Goal: Check status: Check status

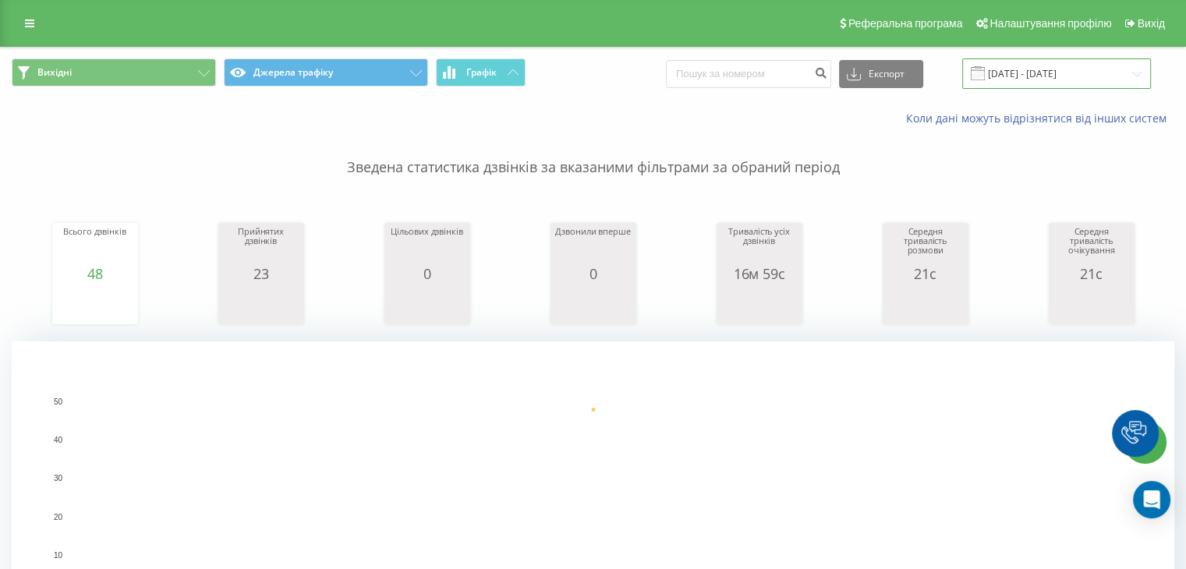
drag, startPoint x: 1036, startPoint y: 69, endPoint x: 1028, endPoint y: 73, distance: 8.4
click at [1036, 69] on input "[DATE] - [DATE]" at bounding box center [1056, 73] width 189 height 30
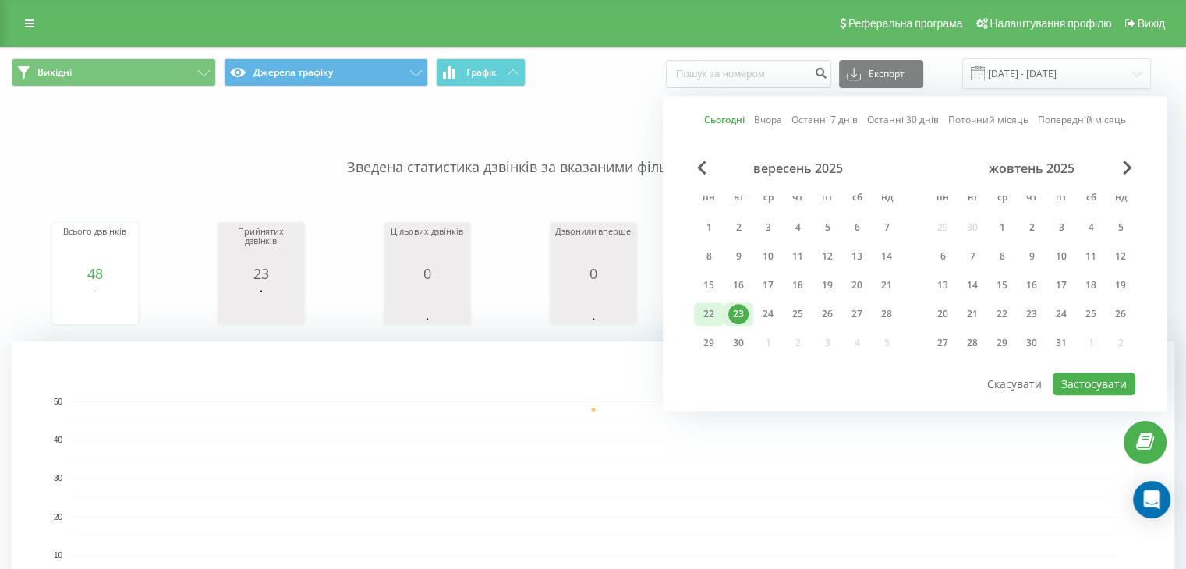
click at [713, 304] on div "22" at bounding box center [709, 314] width 20 height 20
click at [745, 304] on div "23" at bounding box center [738, 314] width 20 height 20
click at [1074, 378] on button "Застосувати" at bounding box center [1094, 384] width 83 height 23
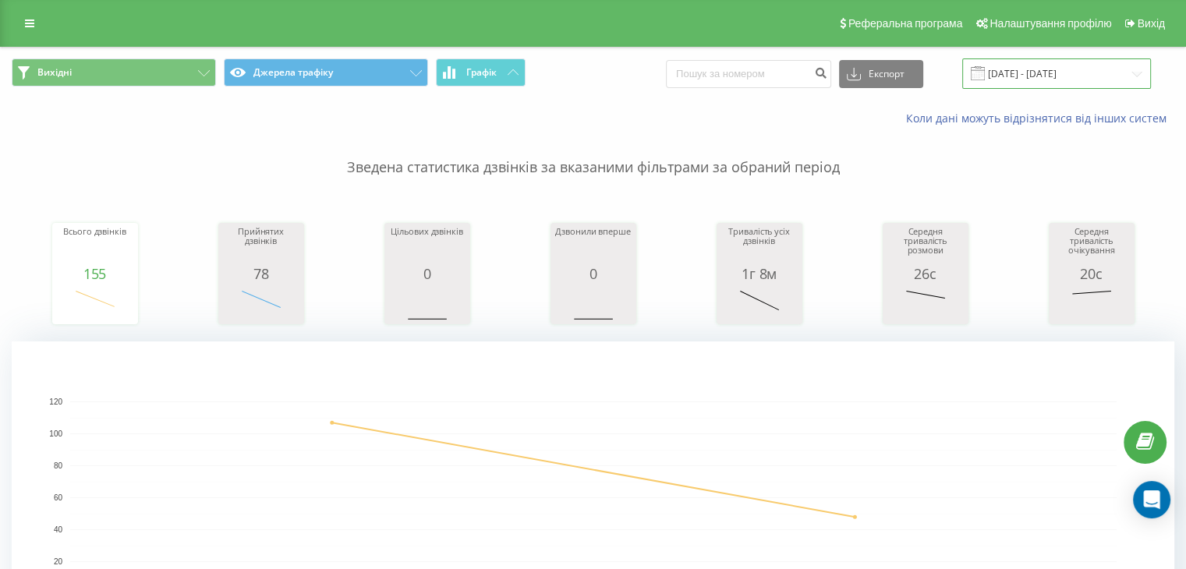
click at [1138, 73] on input "22.09.2025 - 23.09.2025" at bounding box center [1056, 73] width 189 height 30
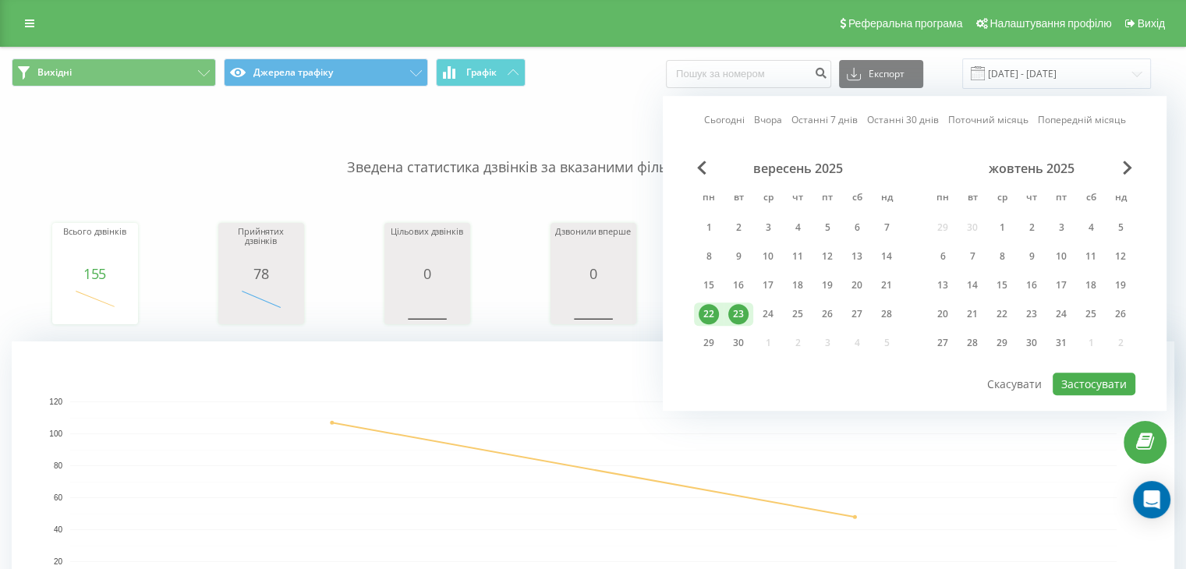
click at [706, 310] on div "22" at bounding box center [709, 314] width 20 height 20
click at [1106, 384] on button "Застосувати" at bounding box center [1094, 384] width 83 height 23
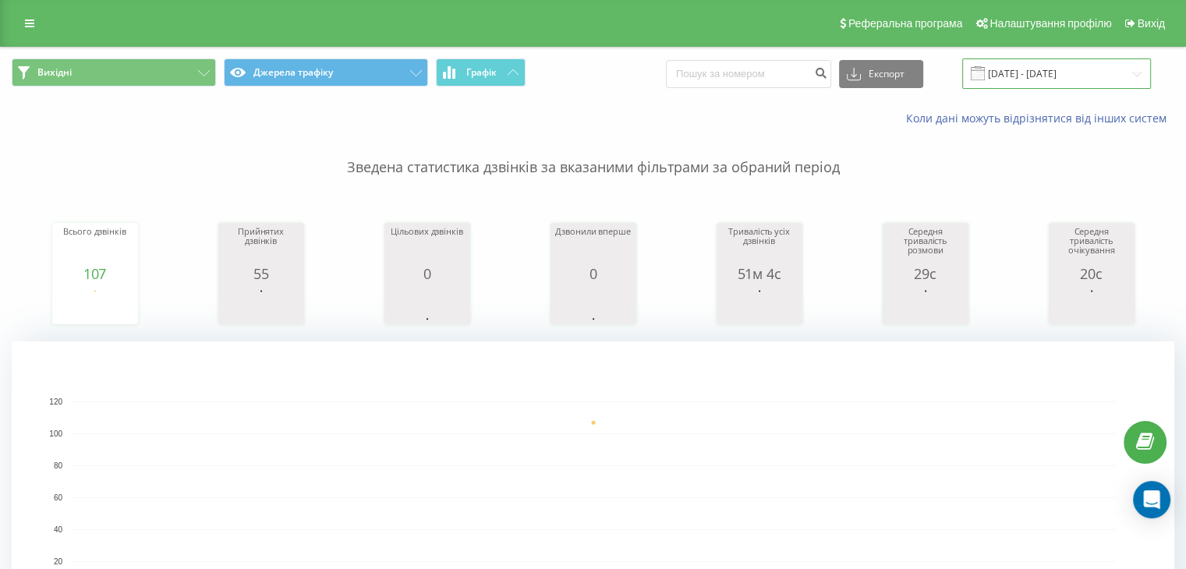
click at [1049, 77] on input "22.09.2025 - 22.09.2025" at bounding box center [1056, 73] width 189 height 30
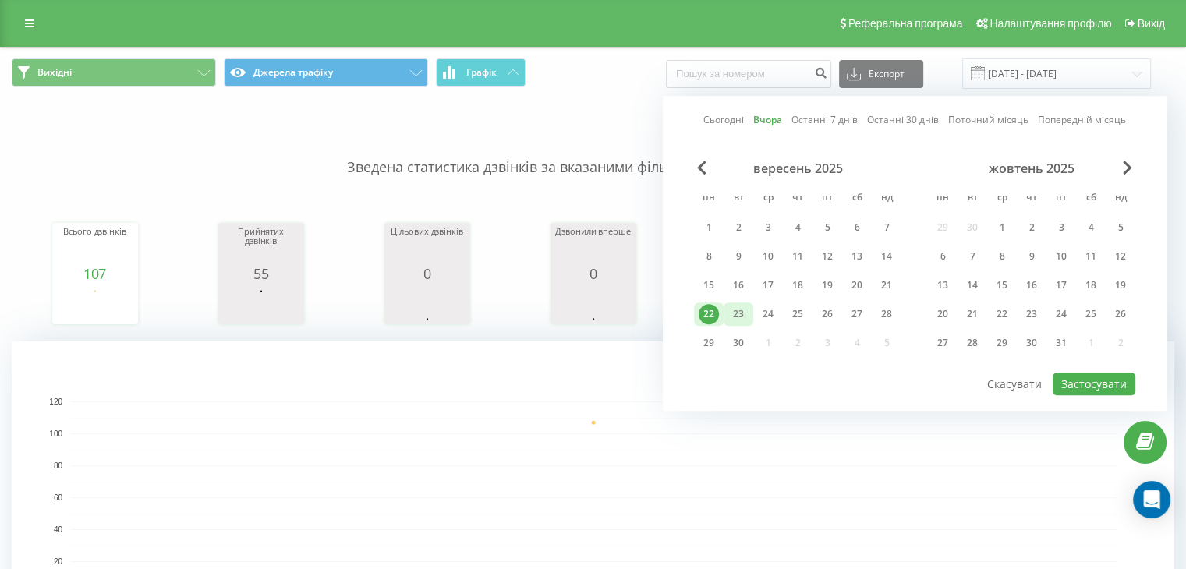
click at [746, 310] on div "23" at bounding box center [738, 314] width 20 height 20
click at [1079, 384] on button "Застосувати" at bounding box center [1094, 384] width 83 height 23
type input "[DATE] - [DATE]"
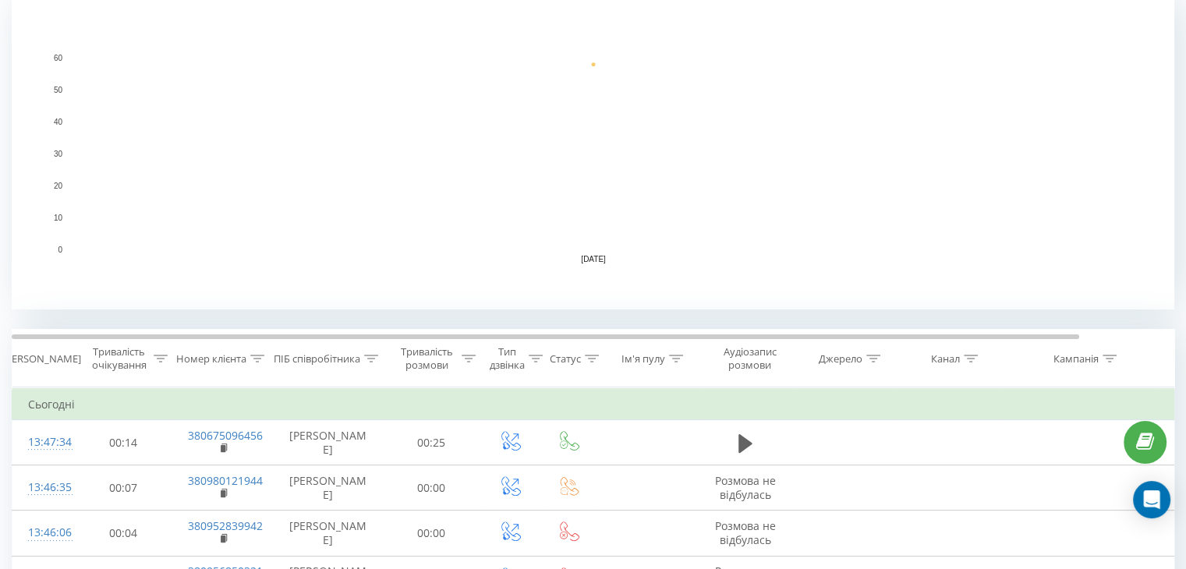
scroll to position [390, 0]
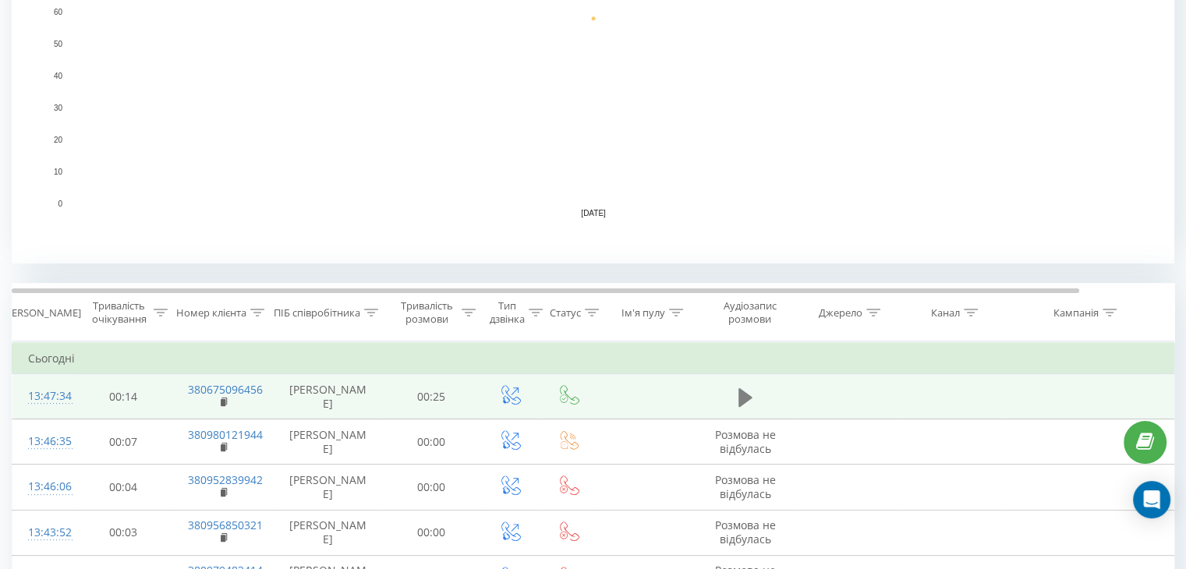
click at [745, 395] on icon at bounding box center [745, 397] width 14 height 19
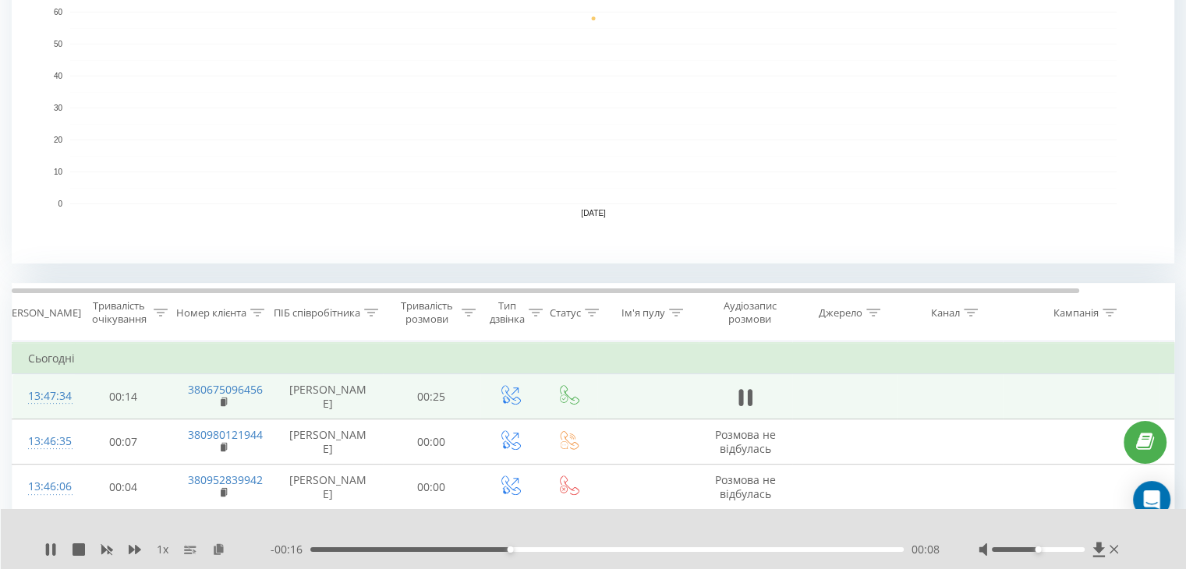
click at [788, 553] on div "- 00:16 00:08 00:08" at bounding box center [605, 550] width 669 height 16
click at [789, 551] on div "00:08" at bounding box center [606, 549] width 593 height 5
click at [820, 550] on div "00:21" at bounding box center [606, 549] width 593 height 5
click at [820, 550] on div "00:24" at bounding box center [606, 549] width 593 height 5
